Goal: Task Accomplishment & Management: Complete application form

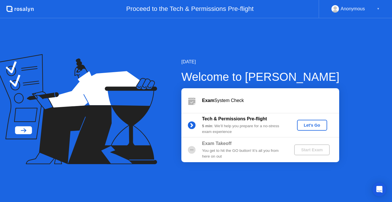
click at [306, 124] on div "Let's Go" at bounding box center [313, 125] width 26 height 5
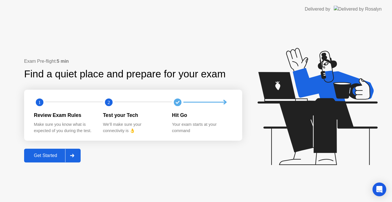
click at [73, 159] on div at bounding box center [72, 155] width 14 height 13
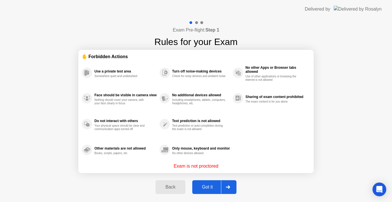
click at [196, 24] on div at bounding box center [196, 22] width 3 height 3
click at [211, 22] on div "Exam Pre-flight: Step 1 Rules for your Exam" at bounding box center [196, 34] width 83 height 29
click at [231, 185] on div at bounding box center [228, 187] width 14 height 13
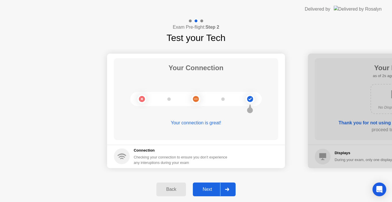
click at [227, 188] on icon at bounding box center [227, 189] width 4 height 3
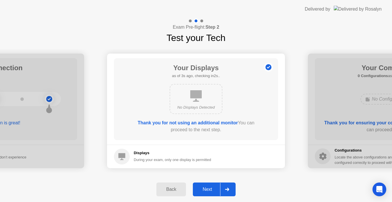
click at [227, 188] on icon at bounding box center [227, 189] width 4 height 3
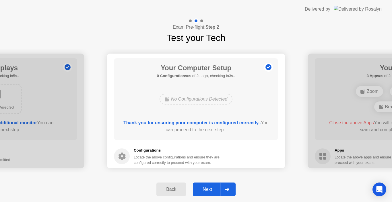
click at [227, 188] on icon at bounding box center [227, 189] width 4 height 3
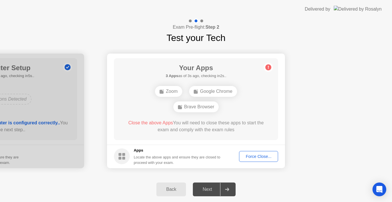
click at [163, 187] on div "Back" at bounding box center [171, 189] width 26 height 5
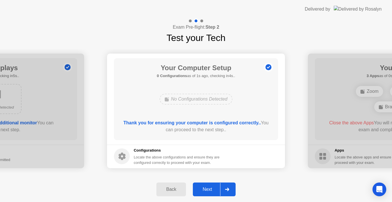
click at [163, 187] on div "Back" at bounding box center [171, 189] width 26 height 5
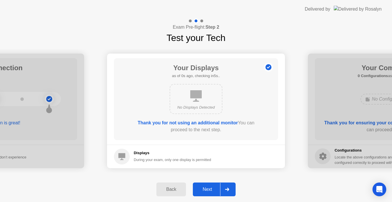
click at [163, 187] on div "Back" at bounding box center [171, 189] width 26 height 5
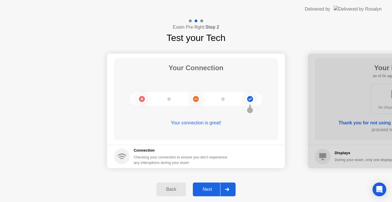
click at [233, 186] on div at bounding box center [227, 189] width 14 height 13
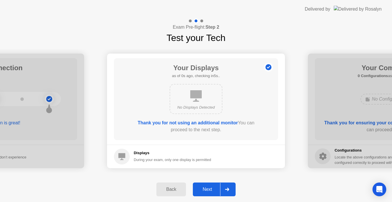
click at [233, 186] on div at bounding box center [227, 189] width 14 height 13
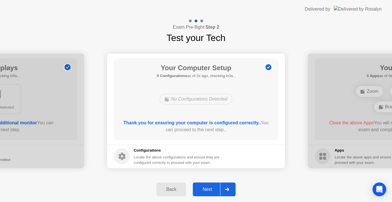
click at [233, 186] on div at bounding box center [227, 189] width 14 height 13
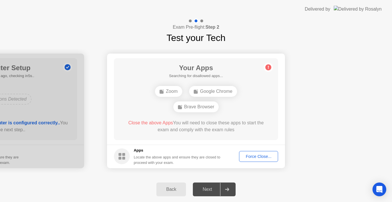
click at [255, 157] on div "Force Close..." at bounding box center [258, 157] width 35 height 5
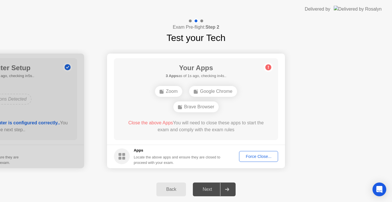
click at [249, 156] on div "Force Close..." at bounding box center [258, 157] width 35 height 5
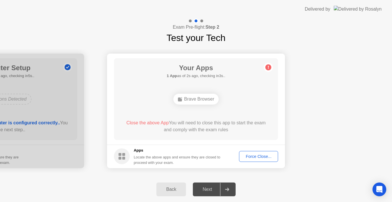
click at [257, 160] on button "Force Close..." at bounding box center [258, 156] width 39 height 11
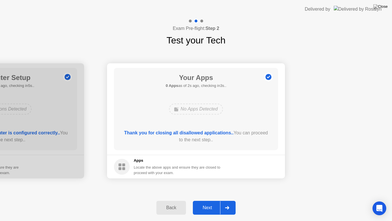
click at [228, 202] on div at bounding box center [227, 207] width 14 height 13
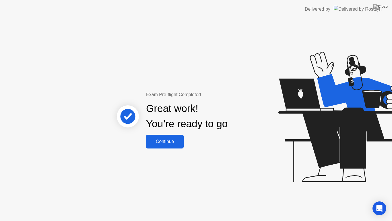
click at [169, 143] on div "Continue" at bounding box center [165, 141] width 34 height 5
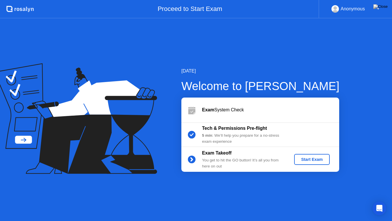
click at [224, 110] on div "Exam System Check" at bounding box center [270, 109] width 137 height 7
click at [310, 159] on div "Start Exam" at bounding box center [312, 159] width 31 height 5
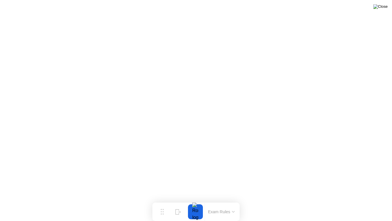
click at [384, 9] on img at bounding box center [381, 6] width 14 height 5
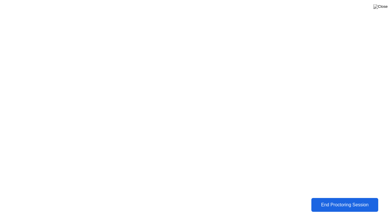
click at [332, 202] on div "End Proctoring Session" at bounding box center [344, 204] width 63 height 5
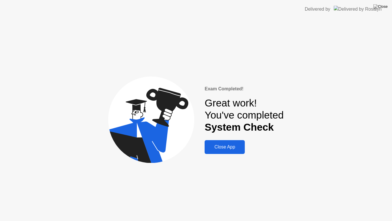
click at [236, 148] on div "Close App" at bounding box center [224, 146] width 37 height 5
